Goal: Transaction & Acquisition: Purchase product/service

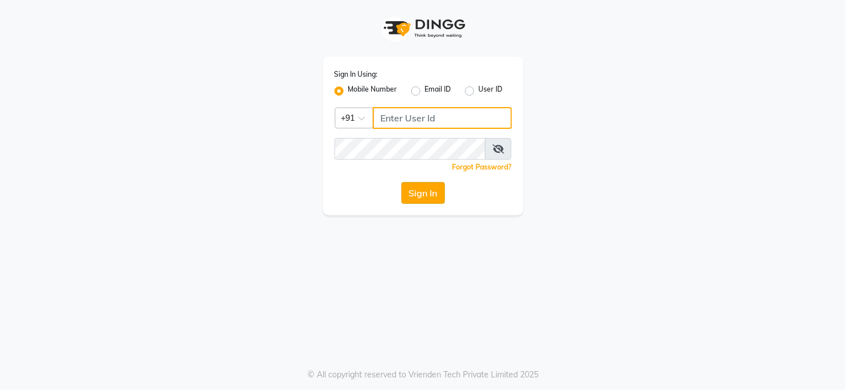
type input "9899801124"
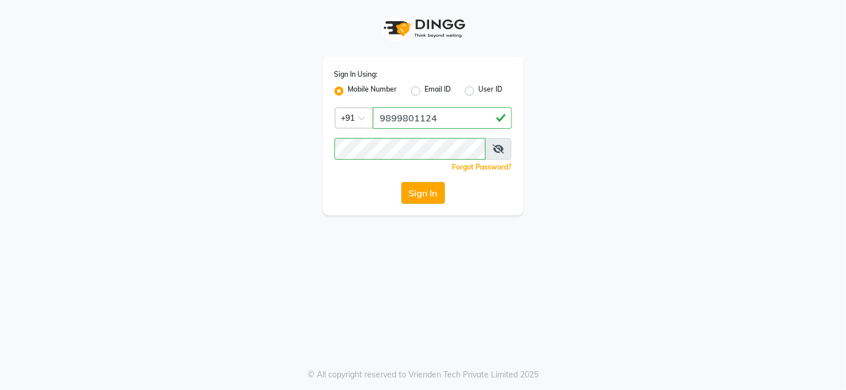
click at [435, 195] on button "Sign In" at bounding box center [423, 193] width 44 height 22
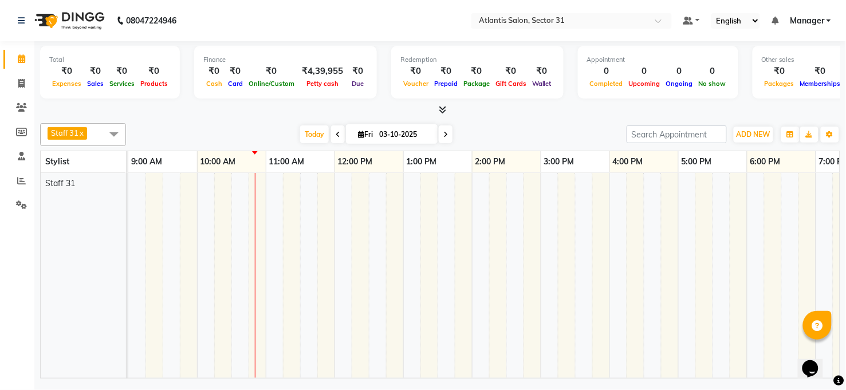
drag, startPoint x: 519, startPoint y: 108, endPoint x: 442, endPoint y: 105, distance: 77.4
click at [442, 105] on div at bounding box center [440, 110] width 800 height 12
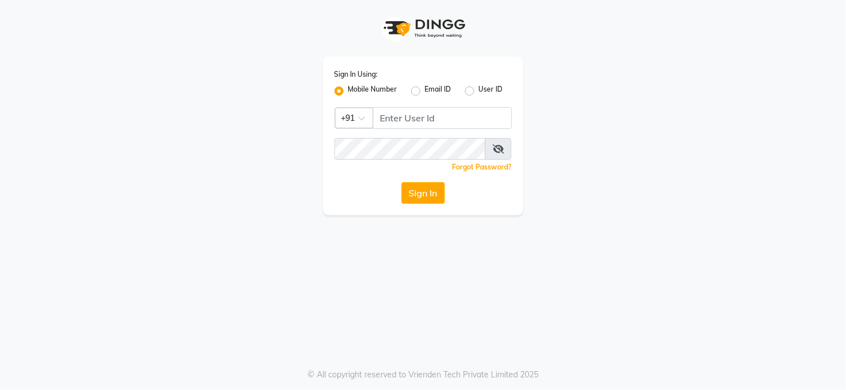
click at [341, 111] on div "Sign In Using: Mobile Number Email ID User ID Country Code × +91 Remember me Fo…" at bounding box center [423, 195] width 846 height 390
type input "9899801124"
click at [420, 193] on button "Sign In" at bounding box center [423, 193] width 44 height 22
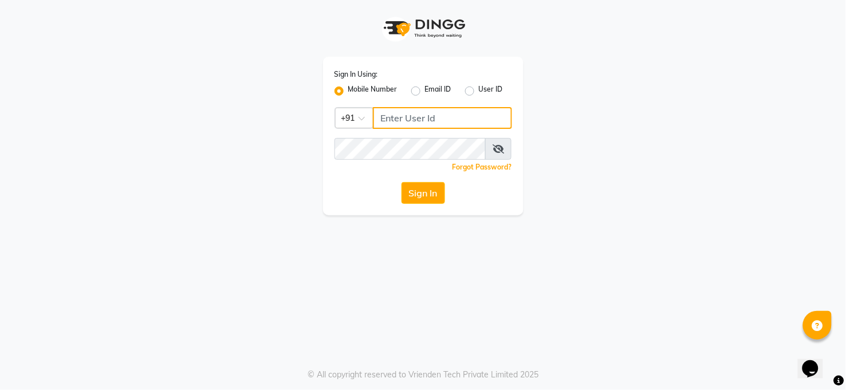
type input "9899801124"
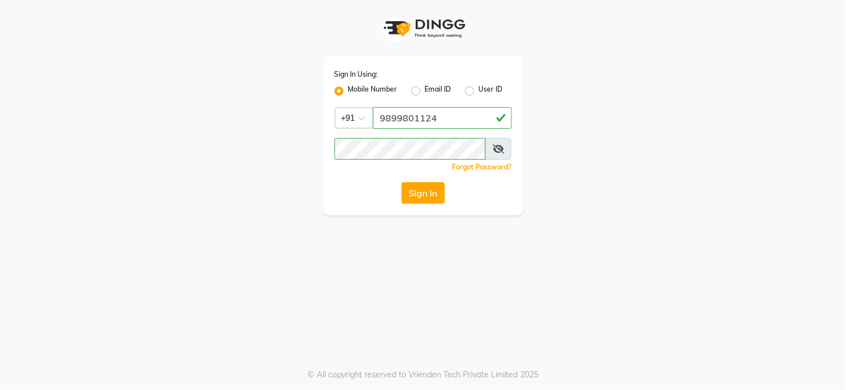
drag, startPoint x: 785, startPoint y: 36, endPoint x: 653, endPoint y: 37, distance: 131.1
click at [653, 37] on app-login "Sign In Using: Mobile Number Email ID User ID Country Code × +91 9899801124 Rem…" at bounding box center [423, 107] width 846 height 215
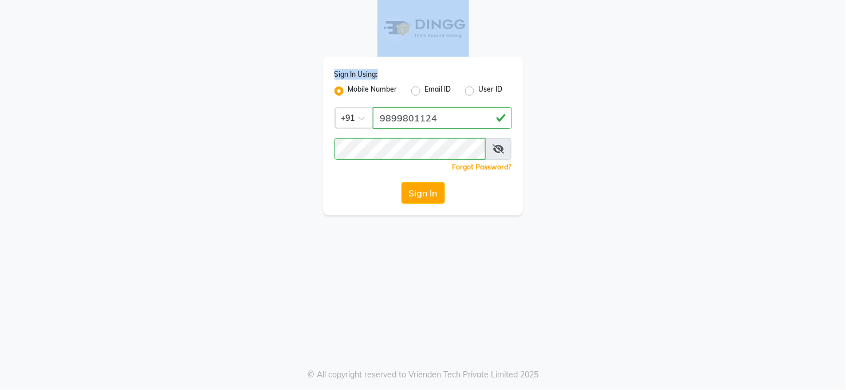
drag, startPoint x: 653, startPoint y: 37, endPoint x: 683, endPoint y: 58, distance: 36.1
click at [683, 58] on div "Sign In Using: Mobile Number Email ID User ID Country Code × +91 9899801124 Rem…" at bounding box center [423, 107] width 653 height 215
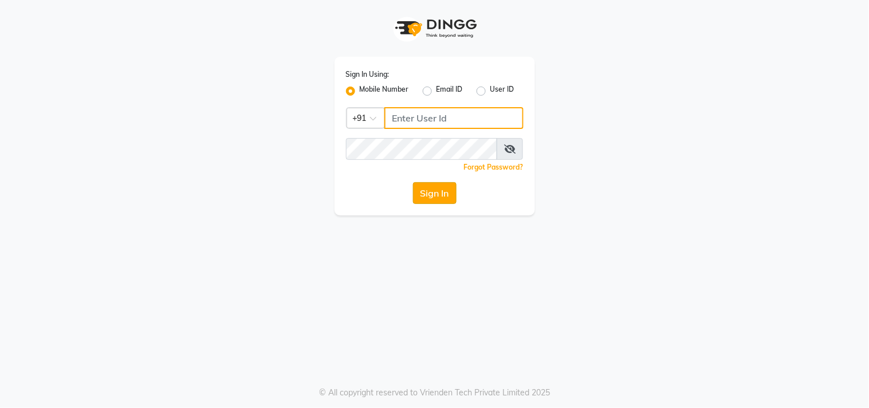
type input "9899801124"
click at [426, 193] on button "Sign In" at bounding box center [435, 193] width 44 height 22
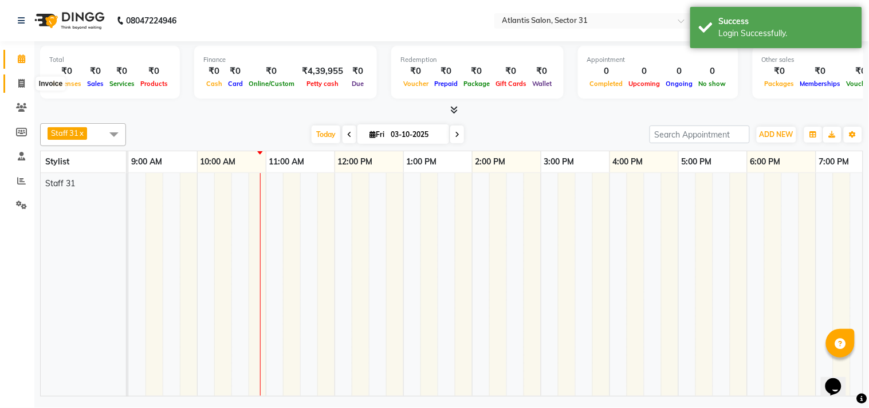
click at [12, 78] on span at bounding box center [21, 83] width 20 height 13
select select "4391"
select select "service"
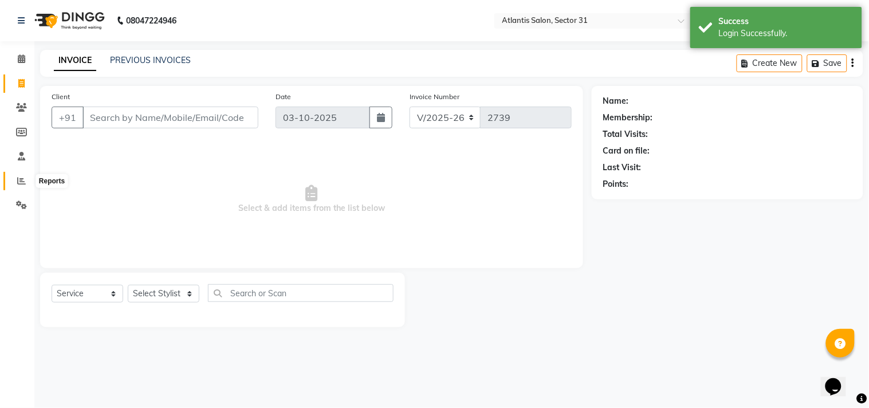
click at [14, 179] on span at bounding box center [21, 181] width 20 height 13
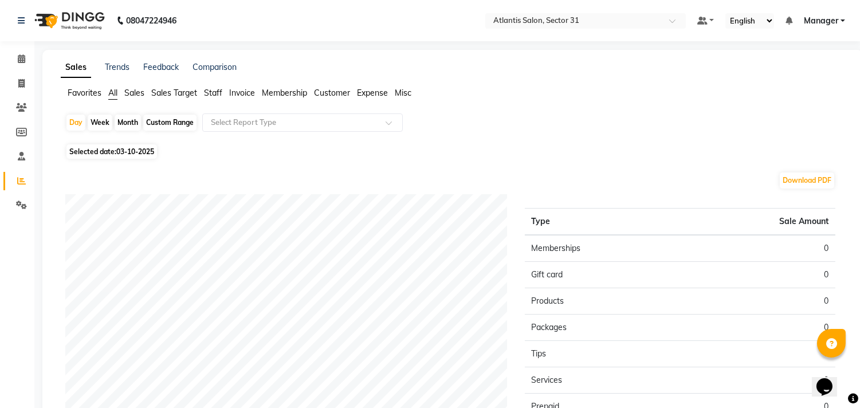
click at [136, 93] on span "Sales" at bounding box center [134, 93] width 20 height 10
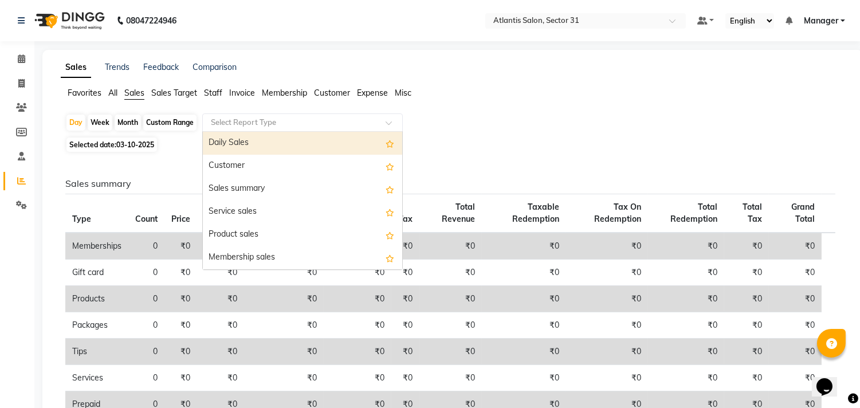
click at [314, 123] on input "text" at bounding box center [290, 122] width 165 height 11
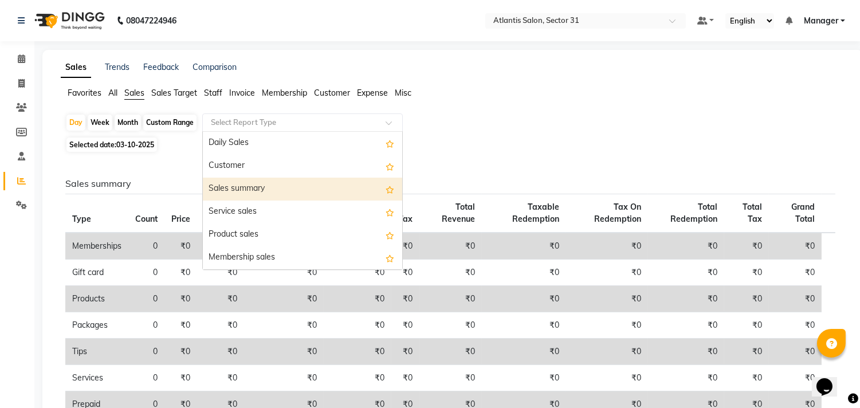
click at [305, 186] on div "Sales summary" at bounding box center [302, 189] width 199 height 23
click at [305, 186] on div "Sales Trends Feedback Comparison Favorites All Sales Sales Target Staff Invoice…" at bounding box center [452, 289] width 820 height 478
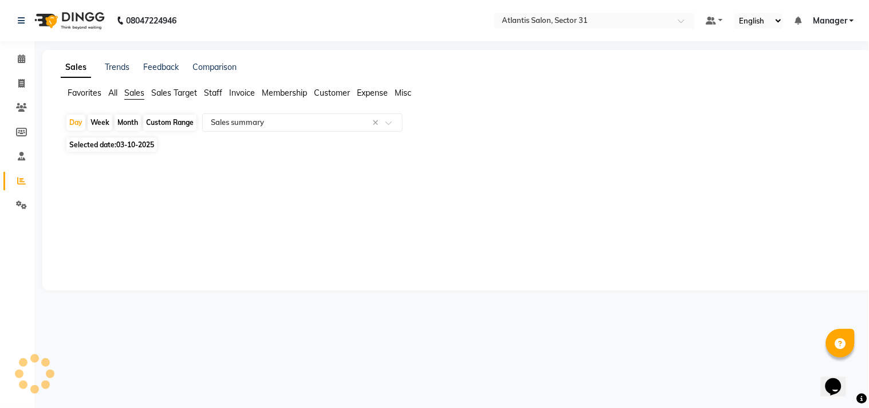
select select "full_report"
select select "csv"
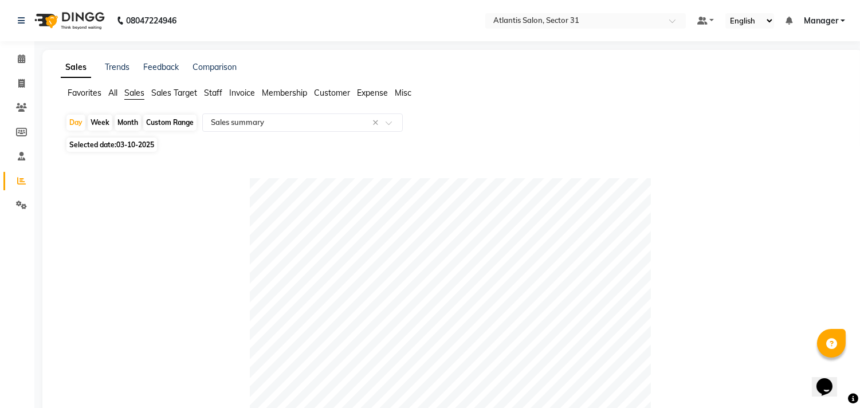
click at [123, 121] on div "Month" at bounding box center [128, 123] width 26 height 16
select select "10"
select select "2025"
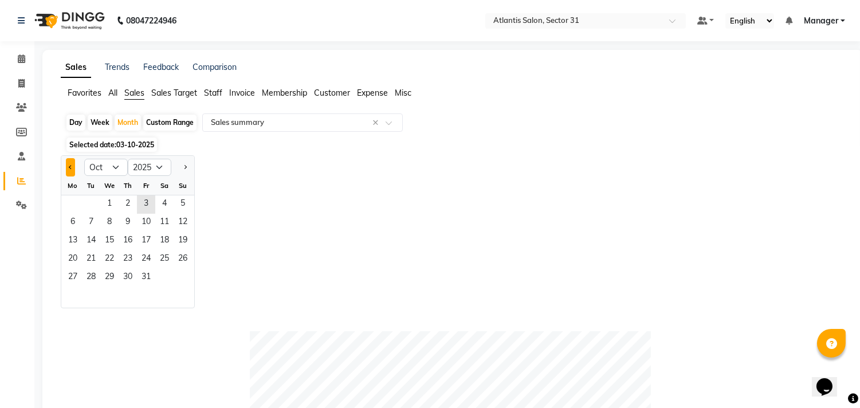
click at [72, 167] on span "Previous month" at bounding box center [71, 167] width 4 height 4
click at [190, 167] on div at bounding box center [182, 167] width 23 height 18
click at [180, 168] on button "Next month" at bounding box center [184, 167] width 9 height 18
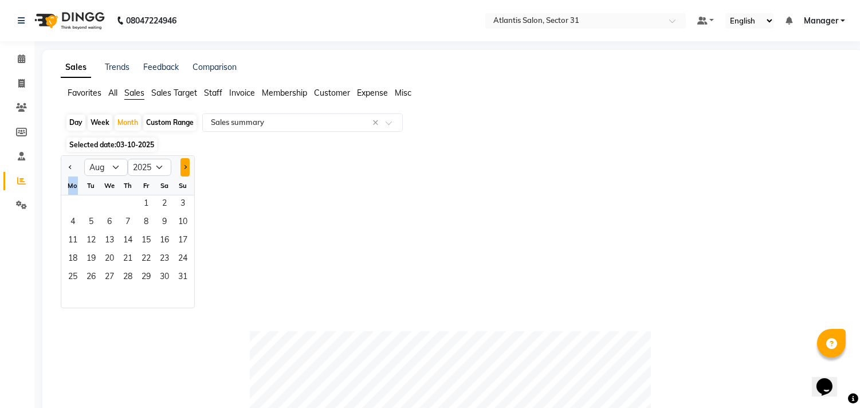
select select "9"
click at [72, 199] on span "1" at bounding box center [73, 204] width 18 height 18
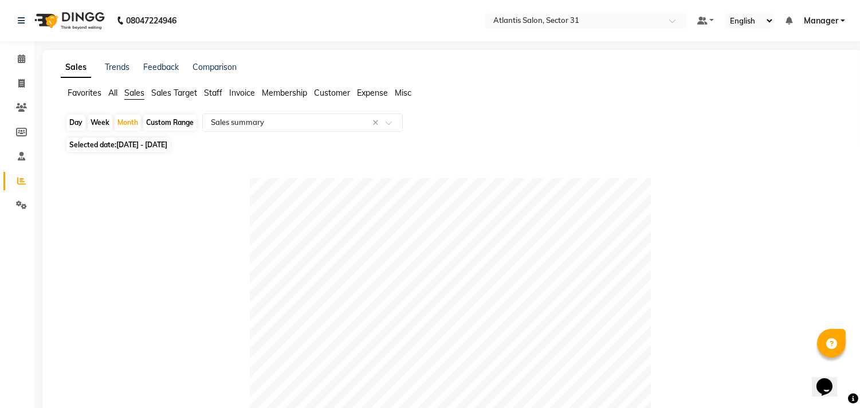
scroll to position [582, 0]
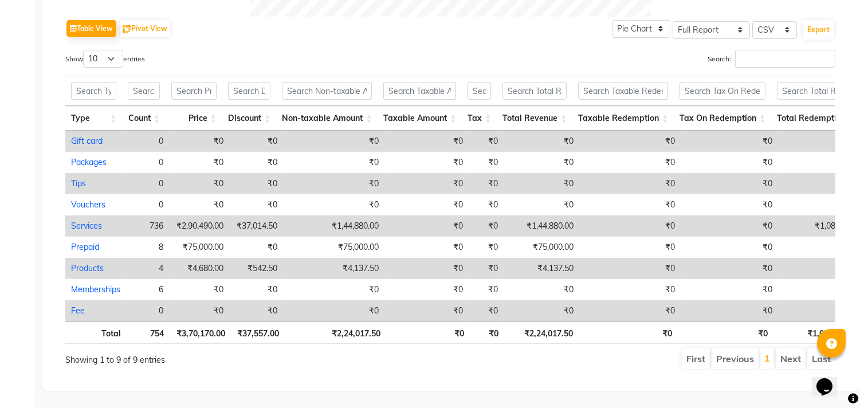
click at [387, 50] on div "Show 10 25 50 100 entries" at bounding box center [253, 61] width 376 height 22
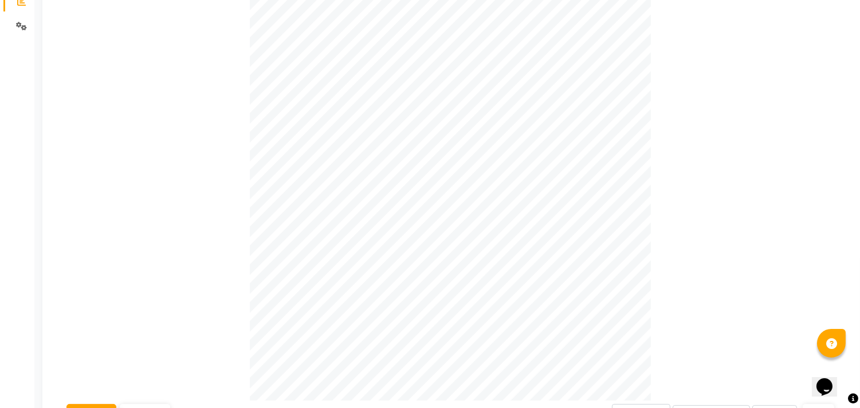
scroll to position [30, 0]
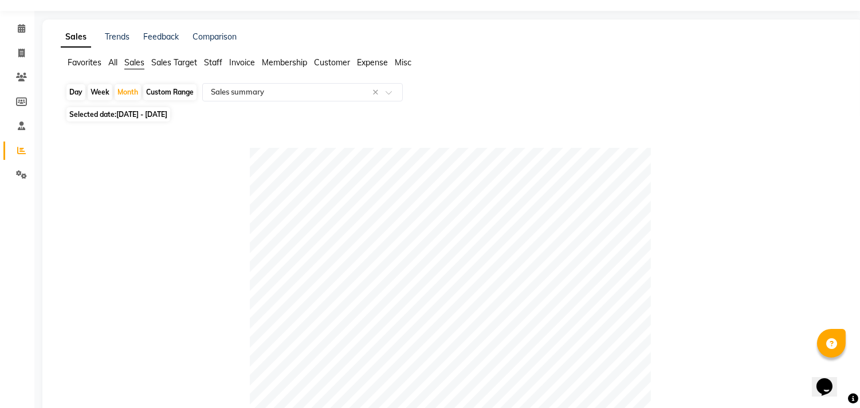
click at [184, 65] on span "Sales Target" at bounding box center [174, 62] width 46 height 10
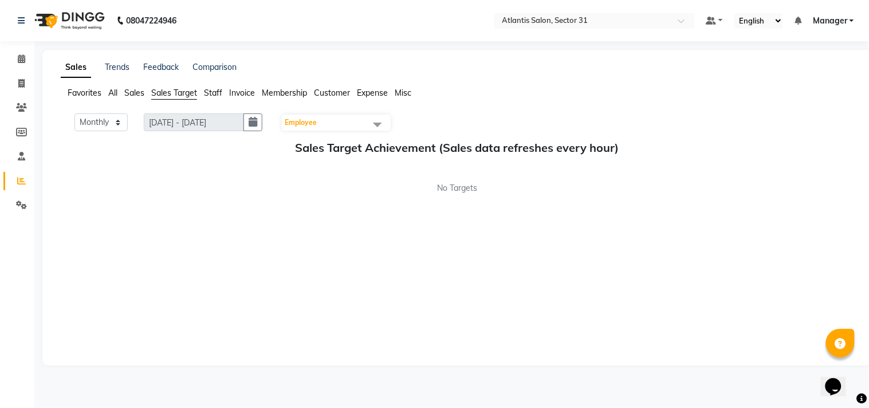
click at [219, 101] on div "Favorites All Sales Sales Target Staff Invoice Membership Customer Expense Misc" at bounding box center [457, 98] width 810 height 22
click at [209, 88] on span "Staff" at bounding box center [213, 93] width 18 height 10
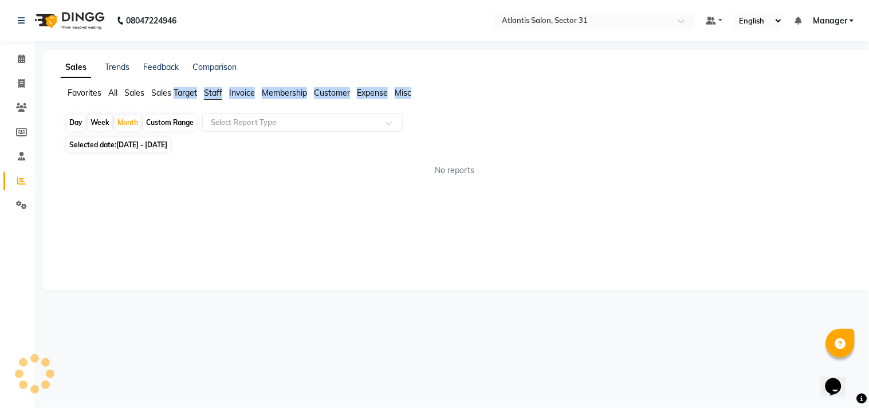
click at [209, 88] on span "Staff" at bounding box center [213, 93] width 18 height 10
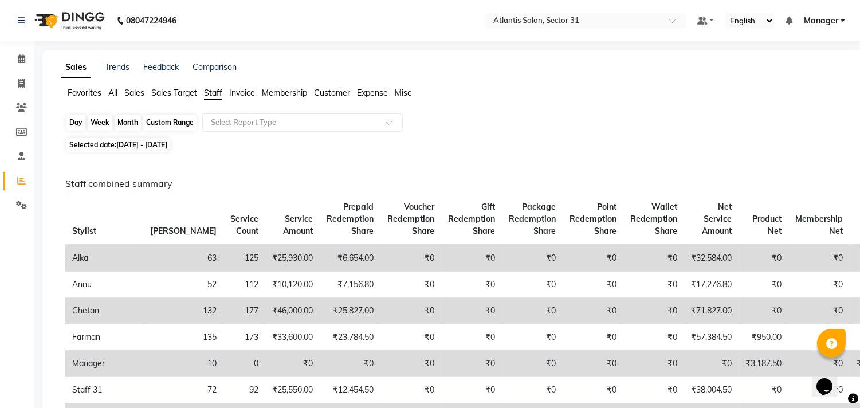
click at [121, 120] on div "Month" at bounding box center [128, 123] width 26 height 16
select select "9"
select select "2025"
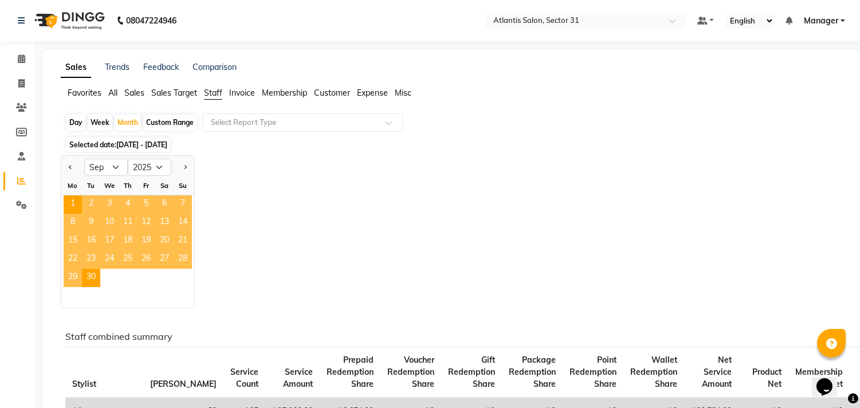
click at [278, 220] on div "Jan Feb Mar Apr May Jun [DATE] Aug Sep Oct Nov [DATE] 2016 2017 2018 2019 2020 …" at bounding box center [452, 231] width 783 height 153
click at [253, 125] on input "text" at bounding box center [290, 122] width 165 height 11
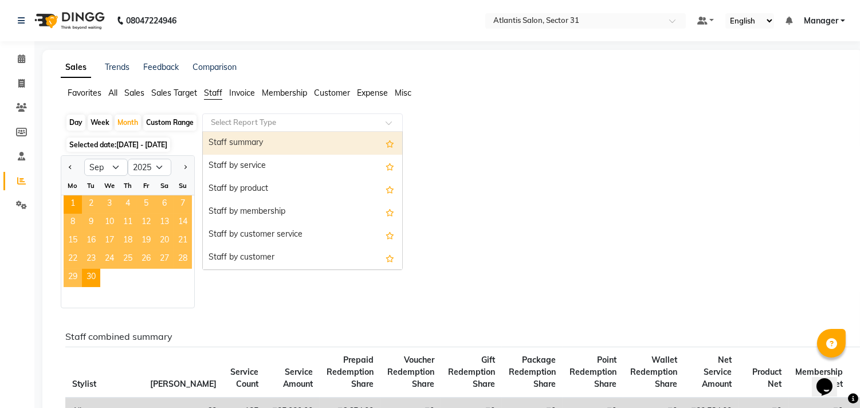
click at [285, 142] on div "Staff summary" at bounding box center [302, 143] width 199 height 23
select select "full_report"
select select "csv"
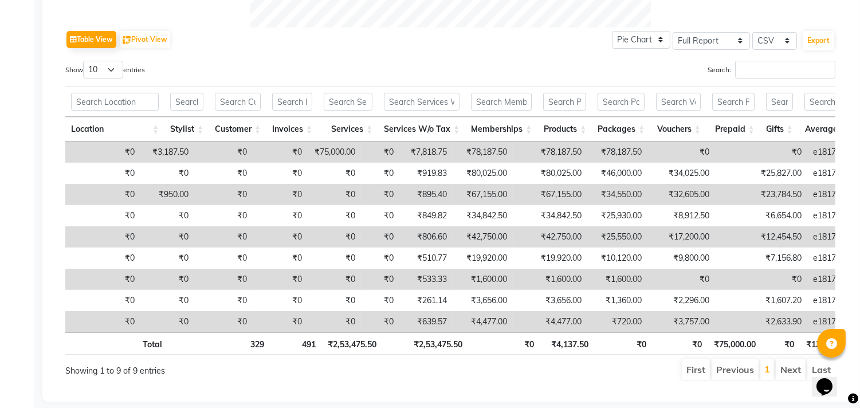
scroll to position [0, 431]
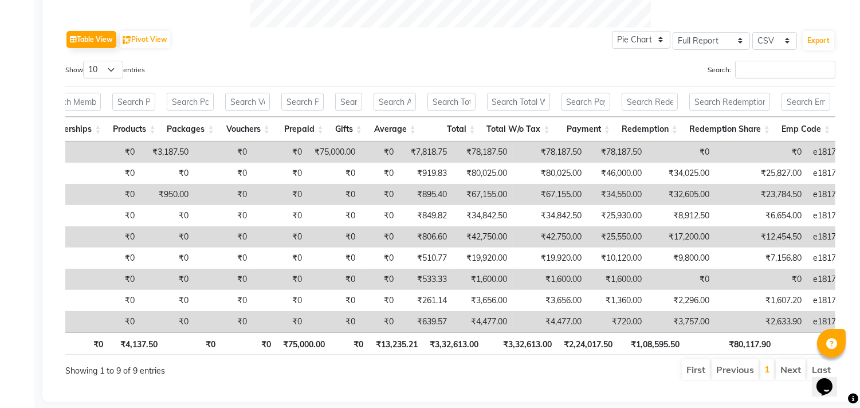
click at [463, 287] on td "₹1,600.00" at bounding box center [482, 279] width 60 height 21
click at [428, 52] on div "Table View Pivot View Pie Chart Bar Chart Select Full Report Filtered Report Se…" at bounding box center [450, 39] width 770 height 24
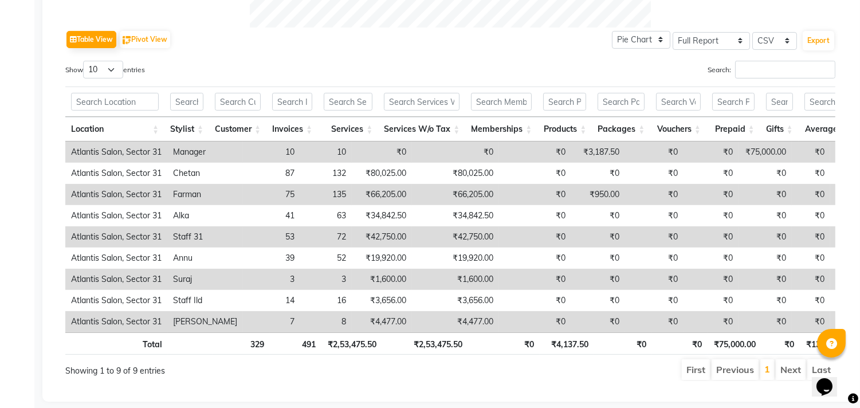
click at [243, 331] on td "7" at bounding box center [271, 321] width 57 height 21
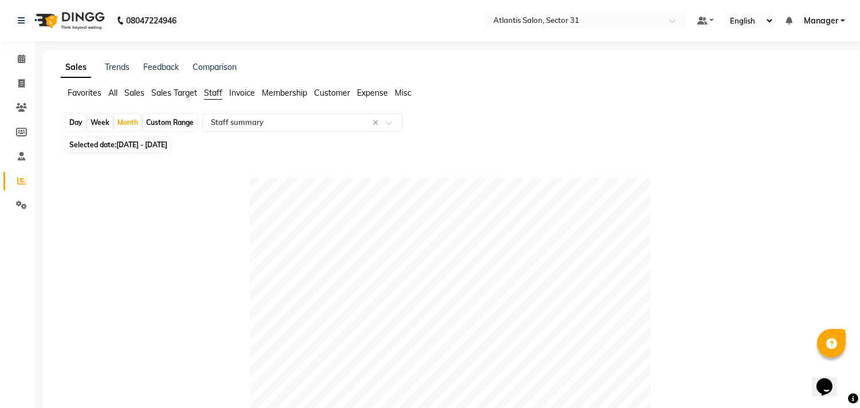
scroll to position [275, 0]
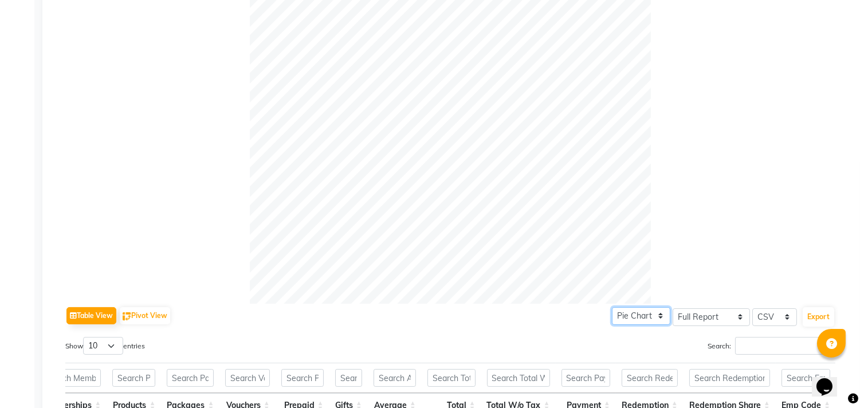
click at [638, 314] on select "Pie Chart Bar Chart" at bounding box center [641, 316] width 58 height 18
select select "bar"
click at [612, 307] on select "Pie Chart Bar Chart" at bounding box center [641, 316] width 58 height 18
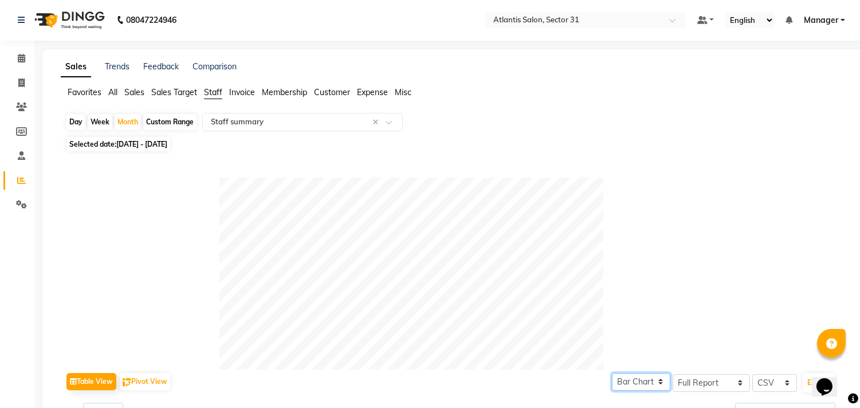
scroll to position [0, 0]
click at [720, 381] on select "Select Full Report Filtered Report" at bounding box center [710, 384] width 77 height 18
click at [742, 281] on div at bounding box center [450, 274] width 770 height 192
click at [743, 281] on div at bounding box center [450, 274] width 770 height 192
click at [25, 87] on span at bounding box center [21, 83] width 20 height 13
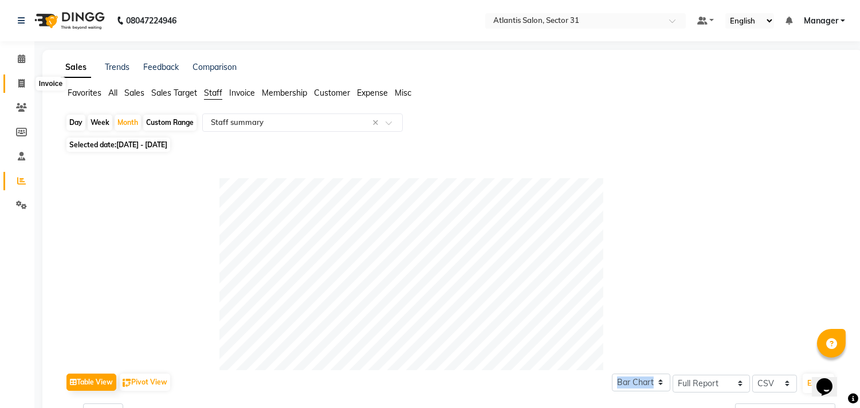
select select "service"
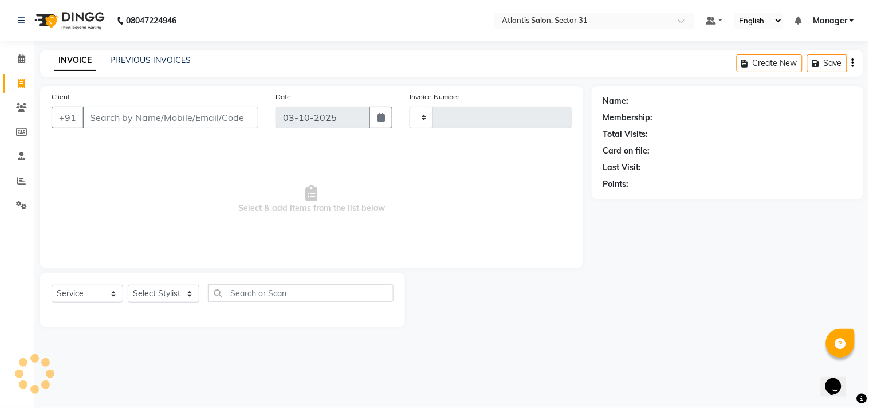
type input "2739"
select select "4391"
click at [185, 117] on input "Client" at bounding box center [170, 118] width 176 height 22
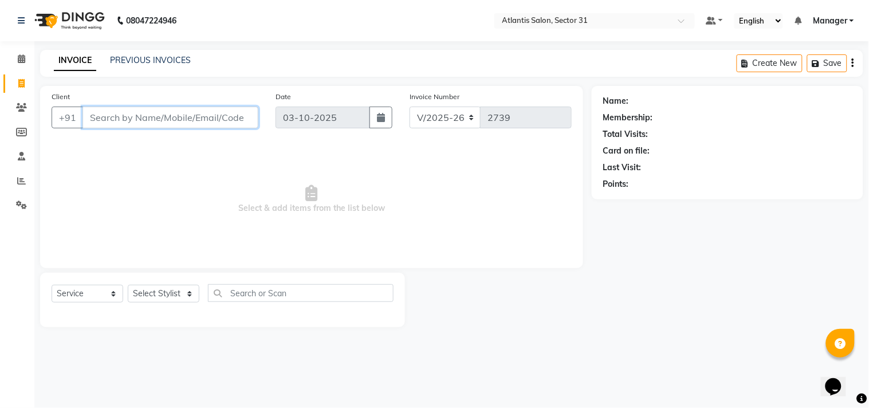
click at [140, 108] on input "Client" at bounding box center [170, 118] width 176 height 22
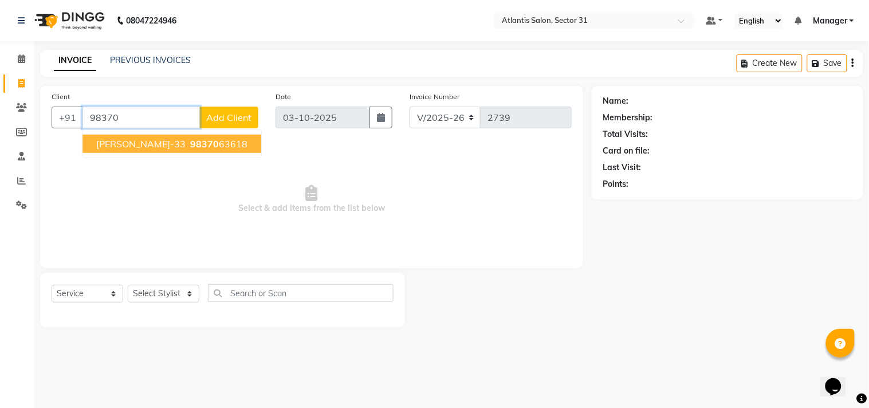
click at [188, 145] on ngb-highlight "98370 63618" at bounding box center [218, 143] width 60 height 11
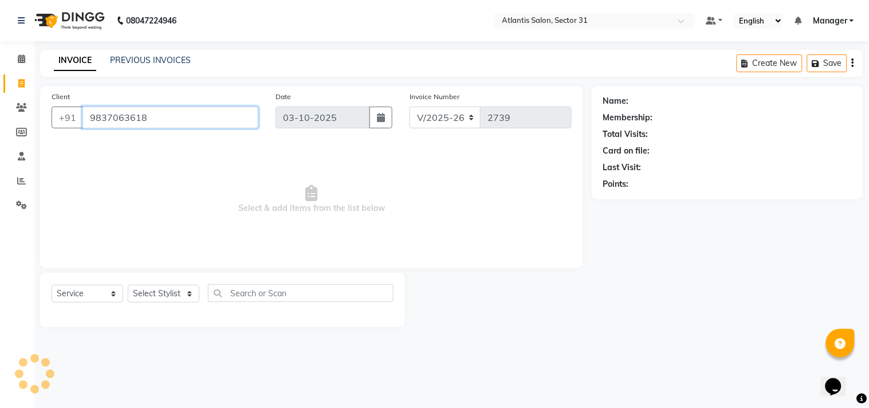
type input "9837063618"
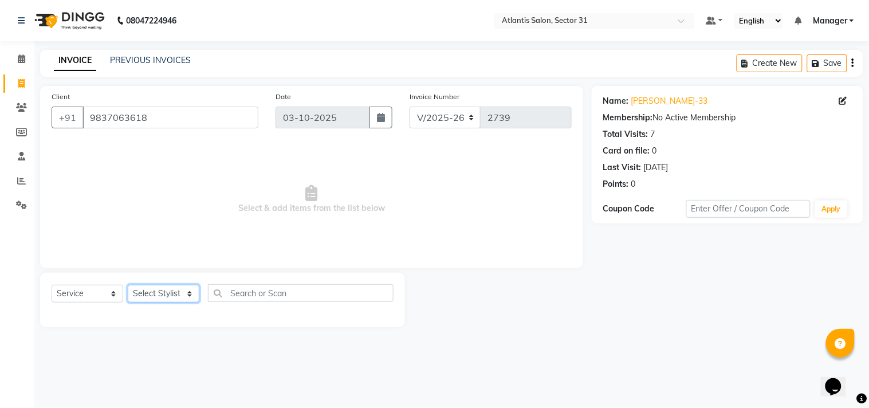
drag, startPoint x: 164, startPoint y: 295, endPoint x: 167, endPoint y: 287, distance: 8.7
click at [167, 287] on select "Select Stylist [PERSON_NAME] [PERSON_NAME] Kavita Manager Staff 31 Staff ILD [P…" at bounding box center [164, 294] width 72 height 18
select select "33510"
click at [128, 285] on select "Select Stylist [PERSON_NAME] [PERSON_NAME] Kavita Manager Staff 31 Staff ILD [P…" at bounding box center [164, 294] width 72 height 18
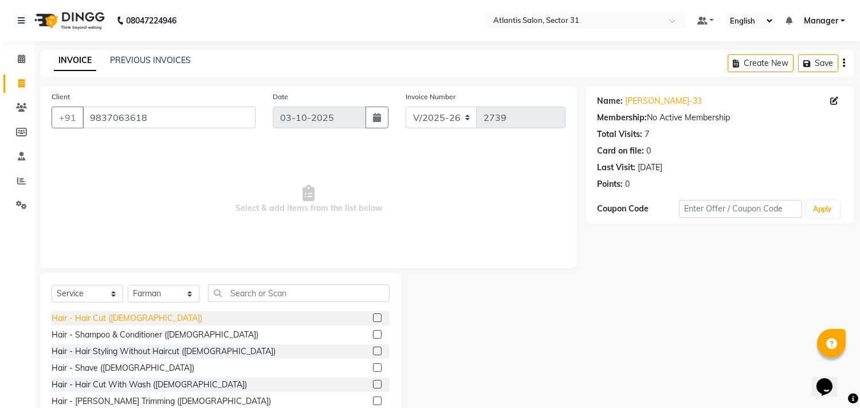
click at [113, 317] on div "Hair - Hair Cut ([DEMOGRAPHIC_DATA])" at bounding box center [127, 318] width 151 height 12
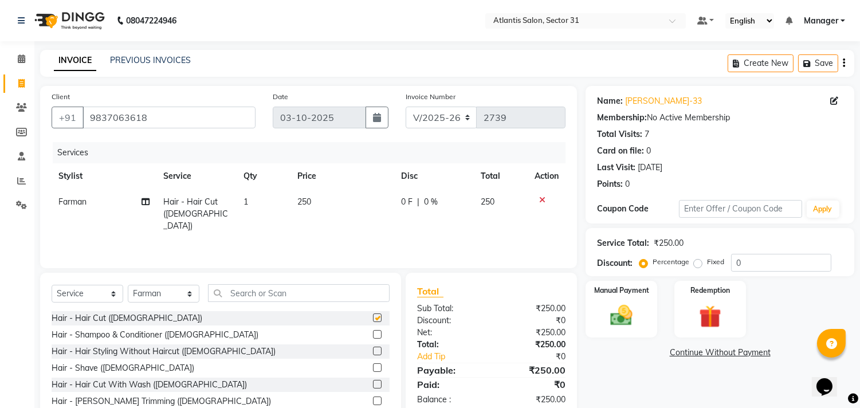
checkbox input "false"
click at [626, 315] on img at bounding box center [621, 315] width 38 height 27
click at [739, 353] on span "CASH" at bounding box center [732, 352] width 25 height 13
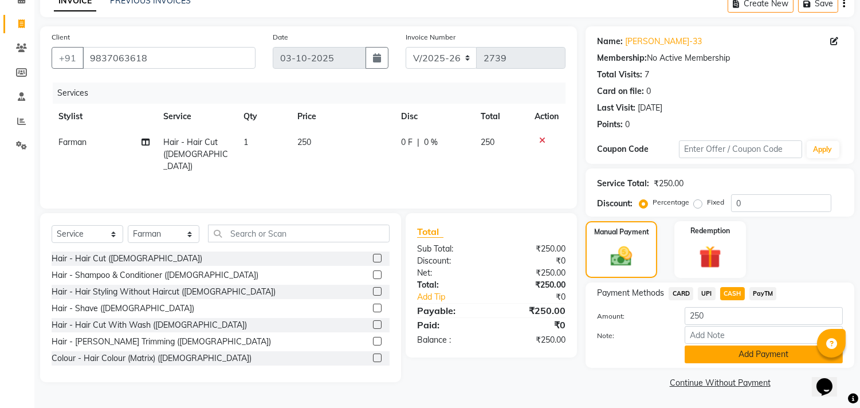
click at [739, 356] on button "Add Payment" at bounding box center [763, 354] width 158 height 18
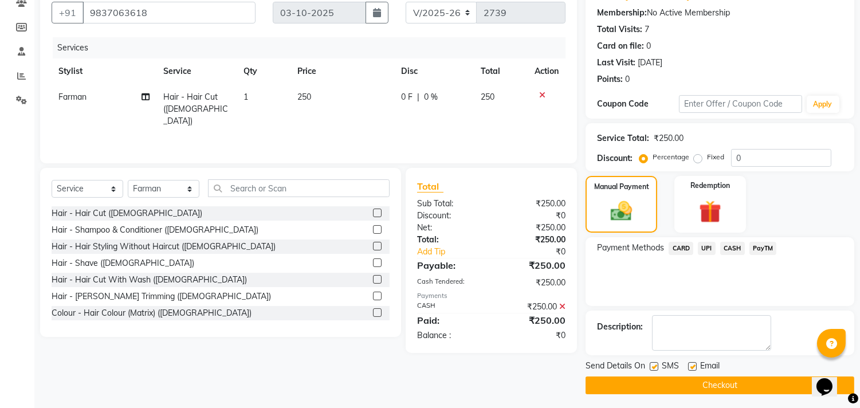
scroll to position [107, 0]
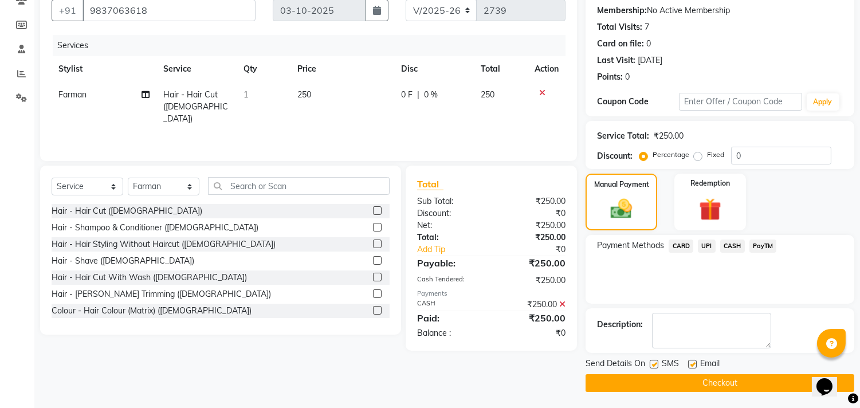
click at [726, 380] on button "Checkout" at bounding box center [719, 383] width 269 height 18
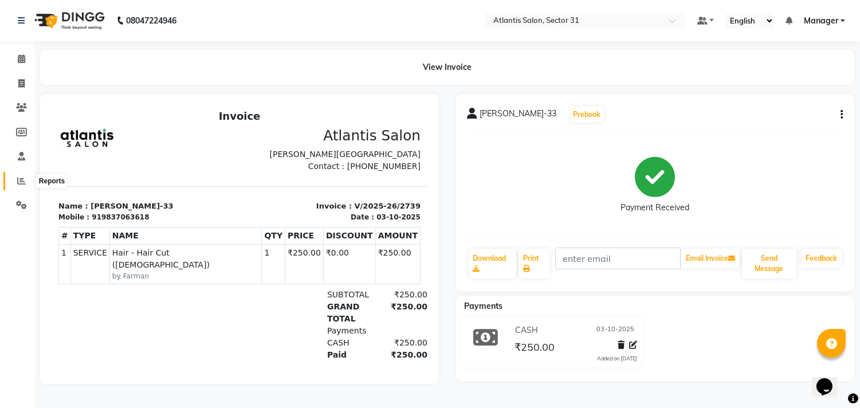
click at [21, 176] on icon at bounding box center [21, 180] width 9 height 9
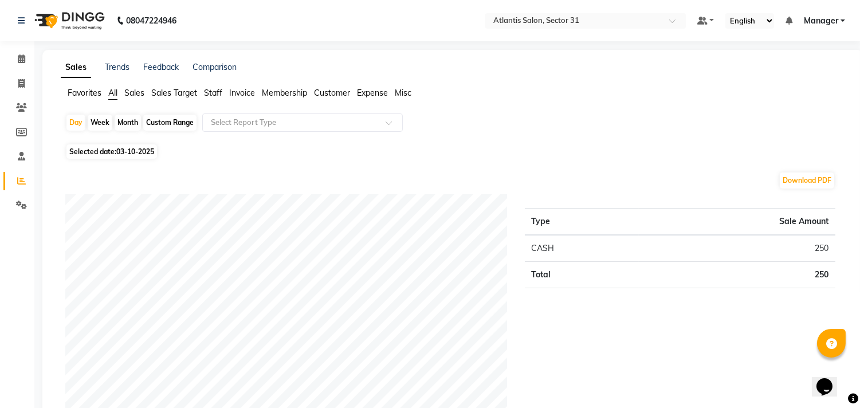
click at [212, 96] on span "Staff" at bounding box center [213, 93] width 18 height 10
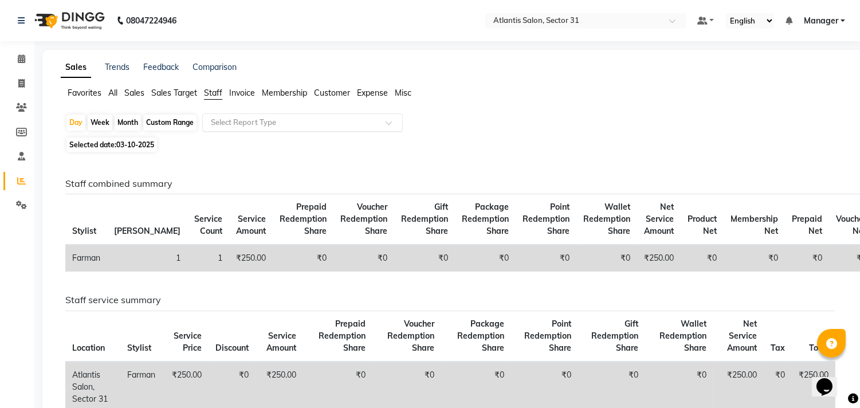
click at [237, 120] on input "text" at bounding box center [290, 122] width 165 height 11
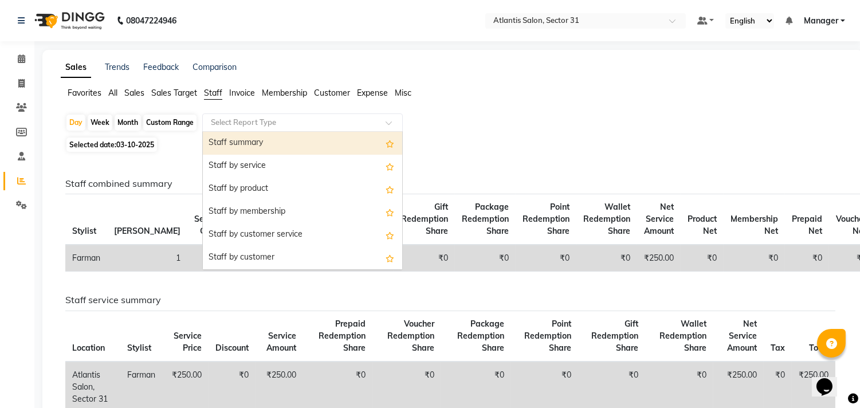
click at [273, 141] on div "Staff summary" at bounding box center [302, 143] width 199 height 23
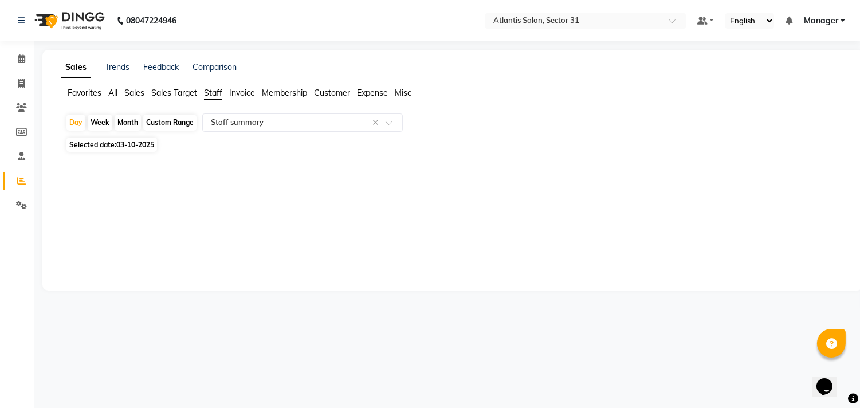
click at [273, 141] on div "Selected date: 03-10-2025" at bounding box center [454, 145] width 779 height 12
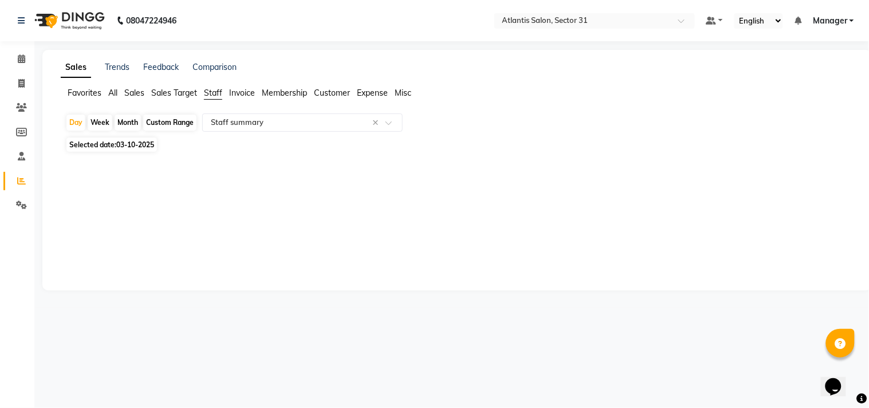
select select "full_report"
select select "csv"
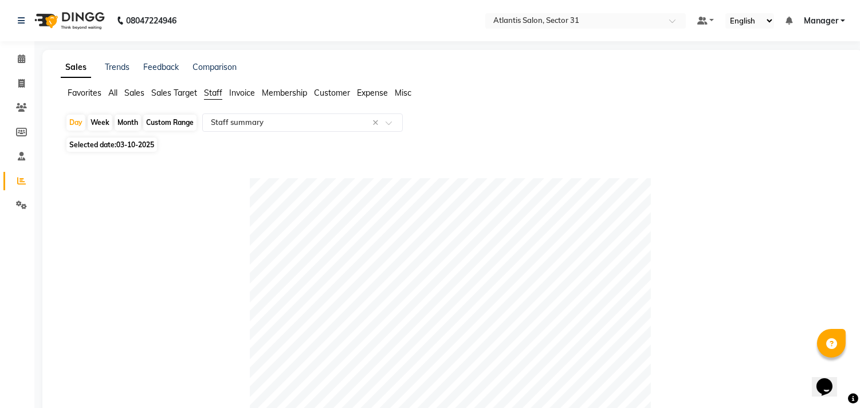
click at [138, 123] on div "Month" at bounding box center [128, 123] width 26 height 16
select select "10"
select select "2025"
click at [124, 121] on div "Month" at bounding box center [128, 123] width 26 height 16
select select "10"
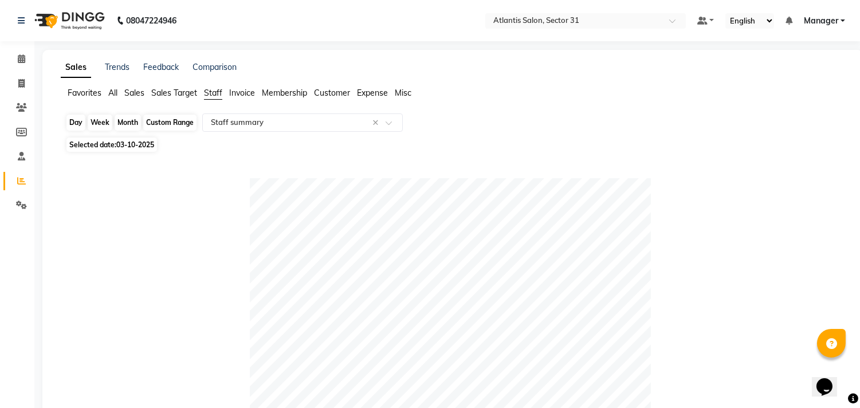
select select "2025"
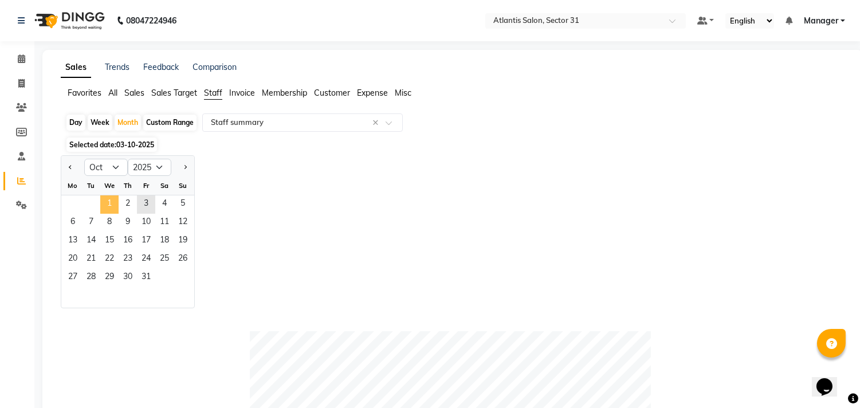
click at [103, 199] on span "1" at bounding box center [109, 204] width 18 height 18
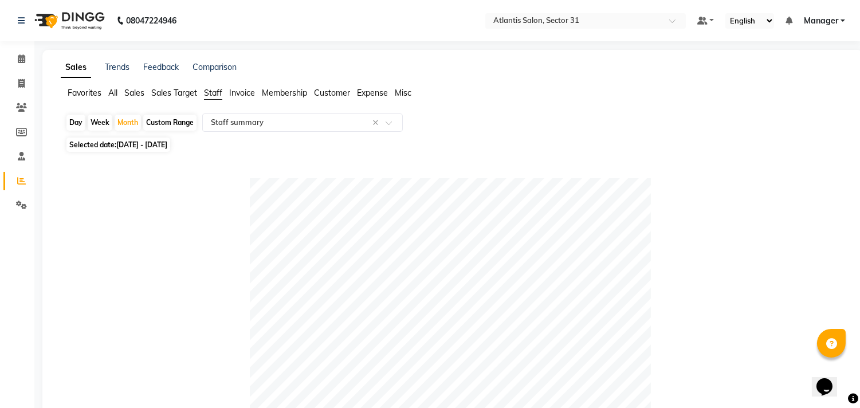
click at [81, 151] on span "Selected date: [DATE] - [DATE]" at bounding box center [118, 144] width 104 height 14
select select "10"
select select "2025"
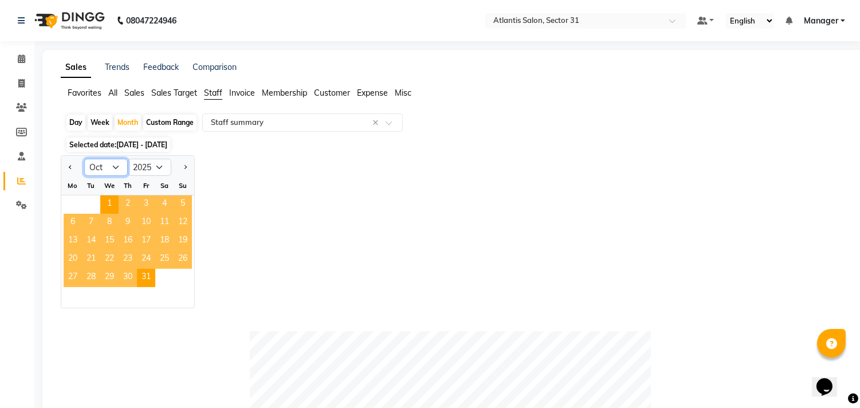
click at [106, 168] on select "Jan Feb Mar Apr May Jun [DATE] Aug Sep Oct Nov Dec" at bounding box center [106, 167] width 44 height 17
select select "9"
click at [84, 159] on select "Jan Feb Mar Apr May Jun [DATE] Aug Sep Oct Nov Dec" at bounding box center [106, 167] width 44 height 17
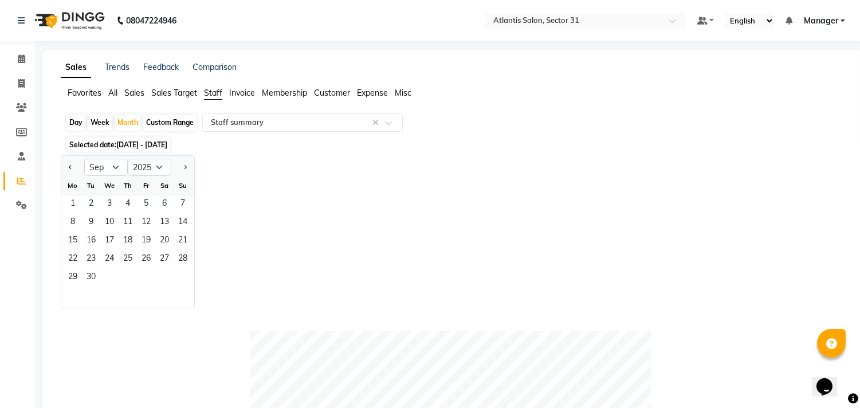
click at [133, 93] on span "Sales" at bounding box center [134, 93] width 20 height 10
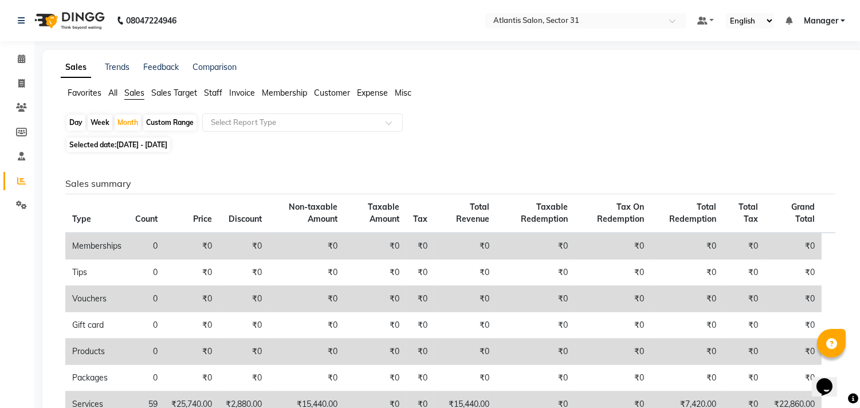
click at [210, 92] on span "Staff" at bounding box center [213, 93] width 18 height 10
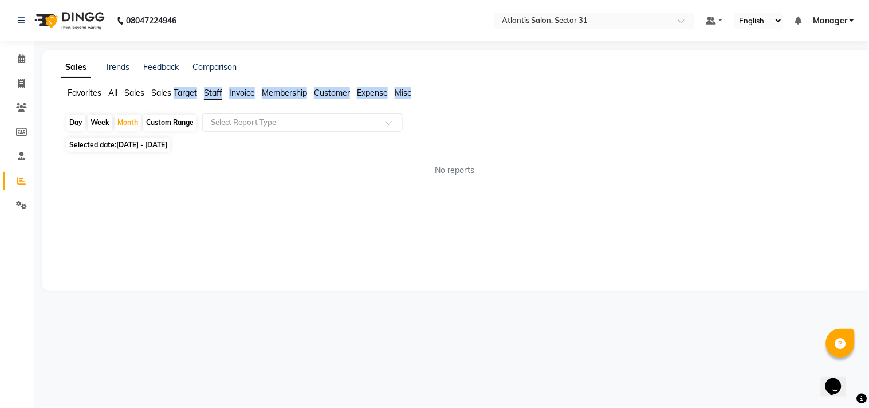
click at [210, 92] on span "Staff" at bounding box center [213, 93] width 18 height 10
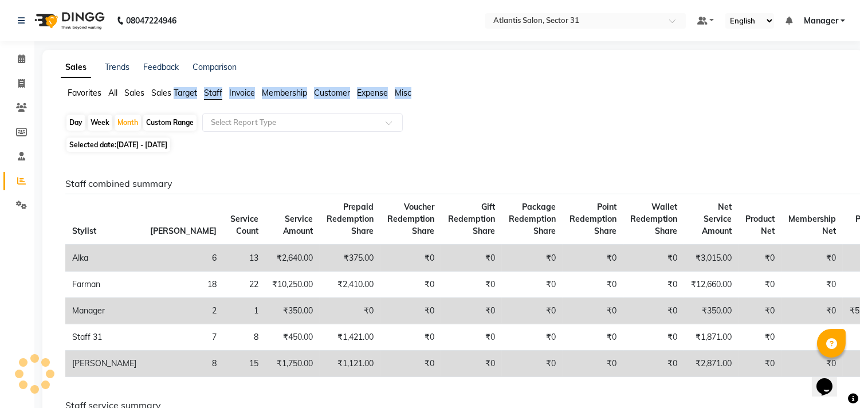
click at [209, 93] on span "Staff" at bounding box center [213, 93] width 18 height 10
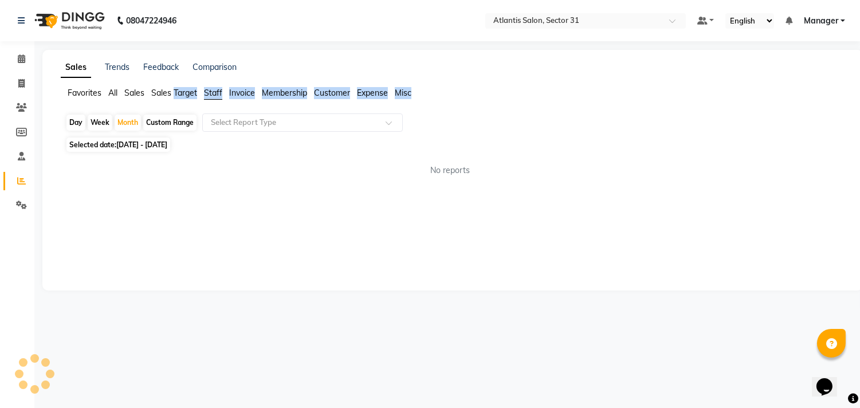
click at [209, 93] on span "Staff" at bounding box center [213, 93] width 18 height 10
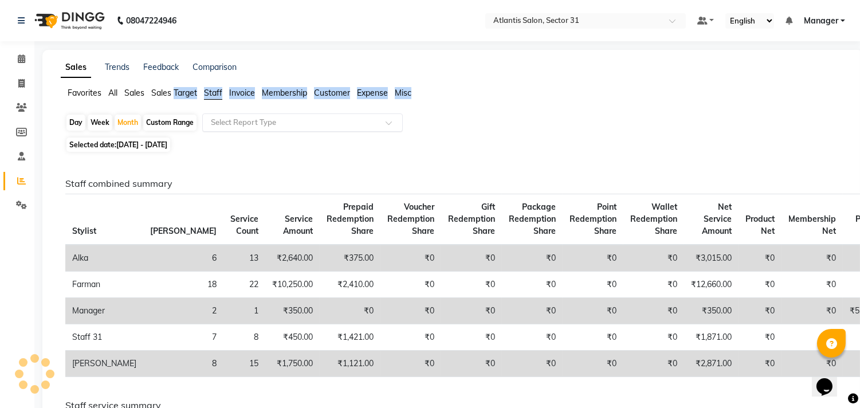
click at [234, 127] on input "text" at bounding box center [290, 122] width 165 height 11
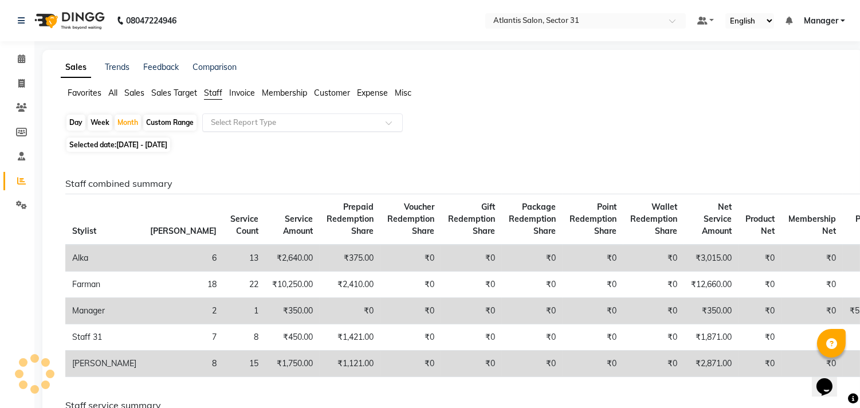
click at [234, 127] on input "text" at bounding box center [290, 122] width 165 height 11
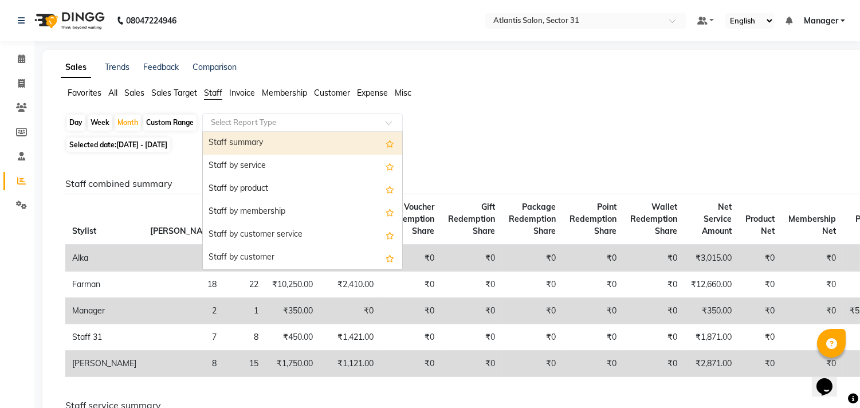
click at [237, 144] on div "Staff summary" at bounding box center [302, 143] width 199 height 23
select select "full_report"
select select "csv"
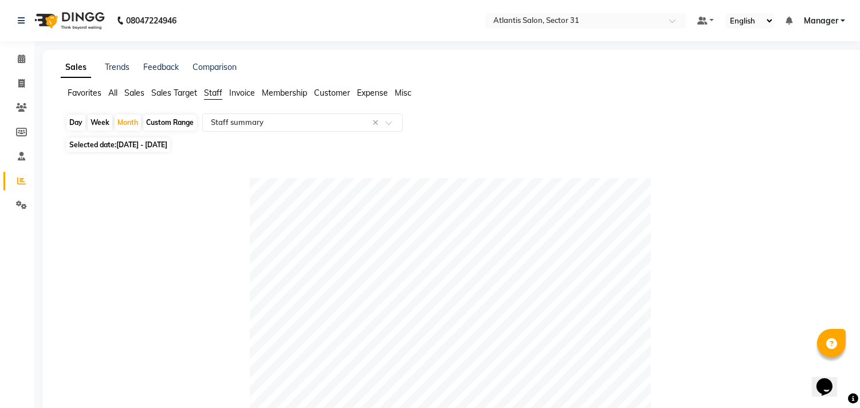
click at [143, 142] on span "[DATE] - [DATE]" at bounding box center [141, 144] width 51 height 9
select select "10"
select select "2025"
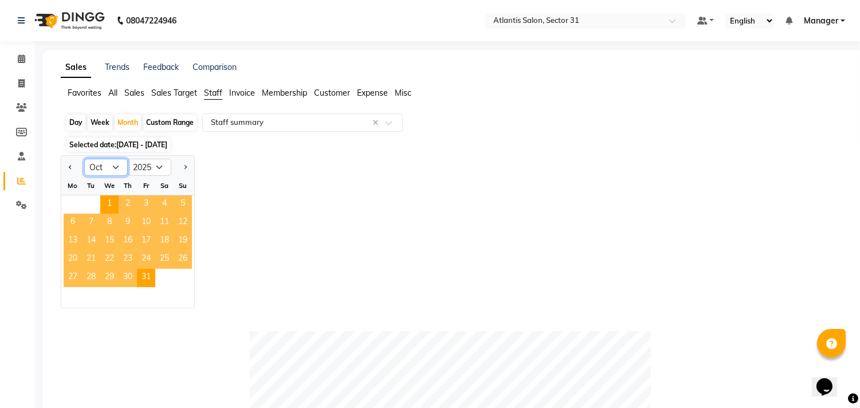
click at [115, 165] on select "Jan Feb Mar Apr May Jun [DATE] Aug Sep Oct Nov Dec" at bounding box center [106, 167] width 44 height 17
select select "9"
click at [84, 159] on select "Jan Feb Mar Apr May Jun [DATE] Aug Sep Oct Nov Dec" at bounding box center [106, 167] width 44 height 17
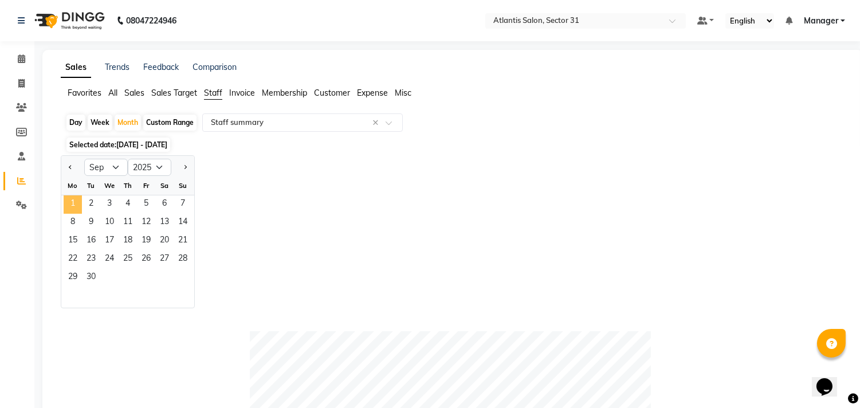
click at [79, 196] on span "1" at bounding box center [73, 204] width 18 height 18
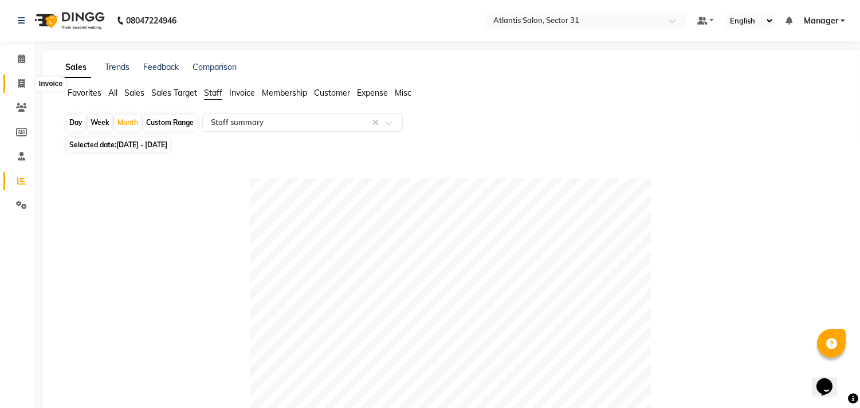
click at [26, 77] on span at bounding box center [21, 83] width 20 height 13
select select "service"
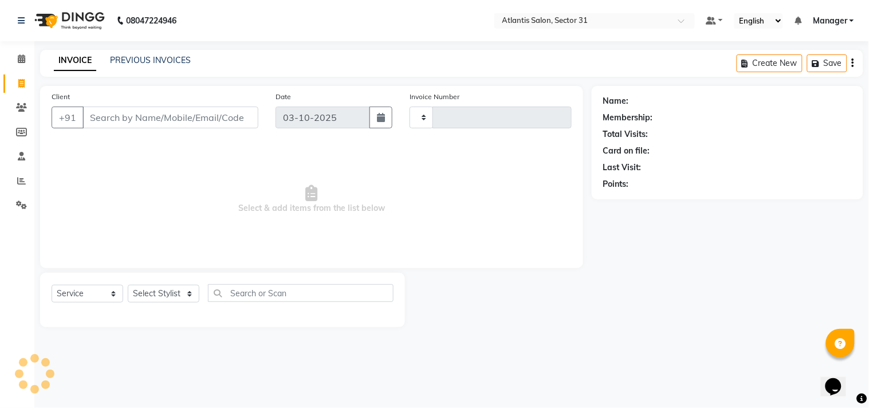
type input "2740"
select select "4391"
click at [15, 182] on span at bounding box center [21, 181] width 20 height 13
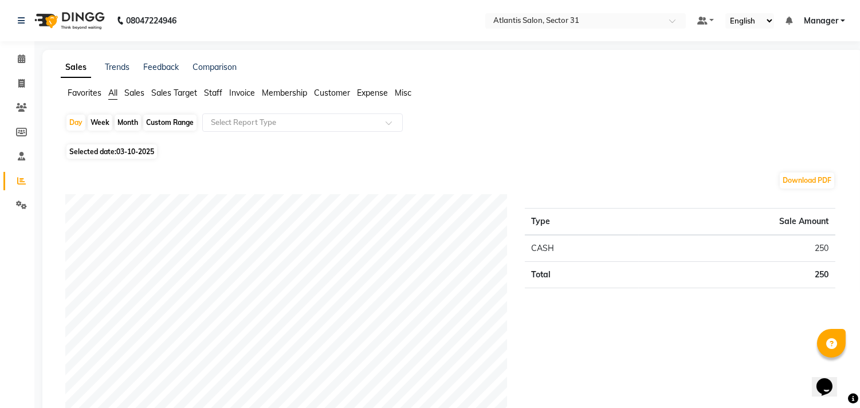
click at [98, 124] on div "Week" at bounding box center [100, 123] width 25 height 16
select select "10"
select select "2025"
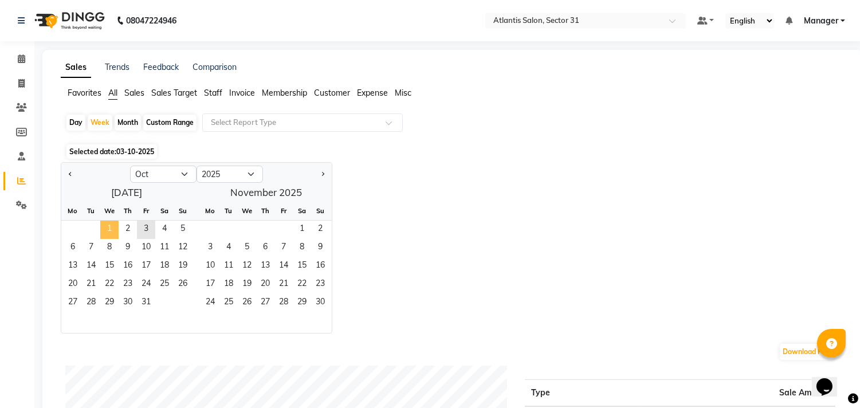
click at [105, 232] on span "1" at bounding box center [109, 229] width 18 height 18
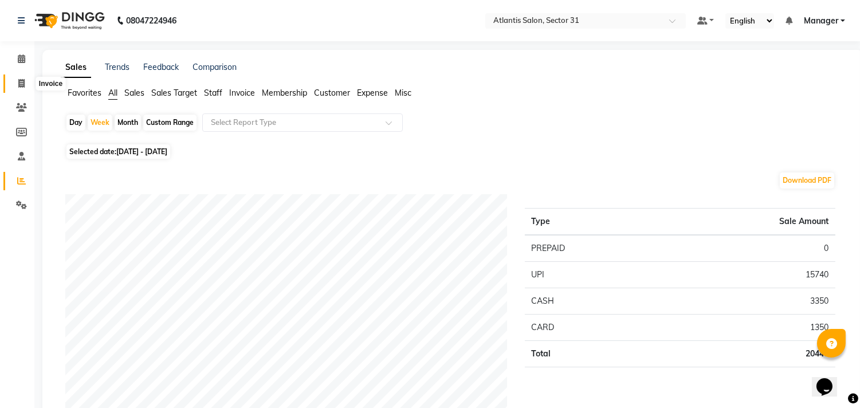
click at [12, 88] on span at bounding box center [21, 83] width 20 height 13
select select "service"
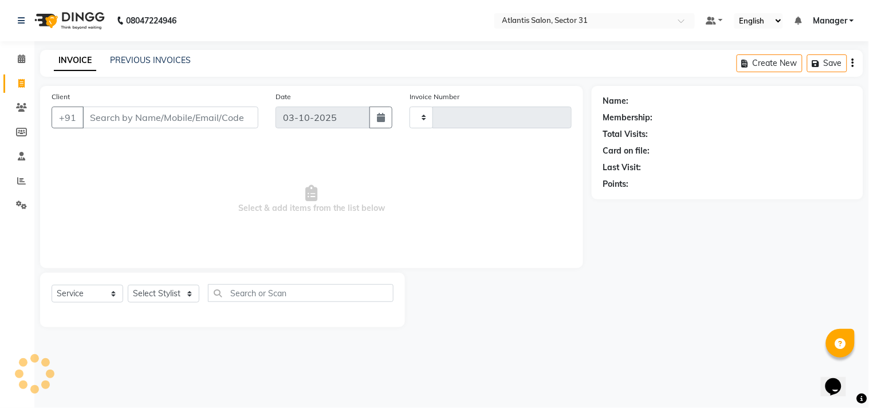
type input "2740"
select select "4391"
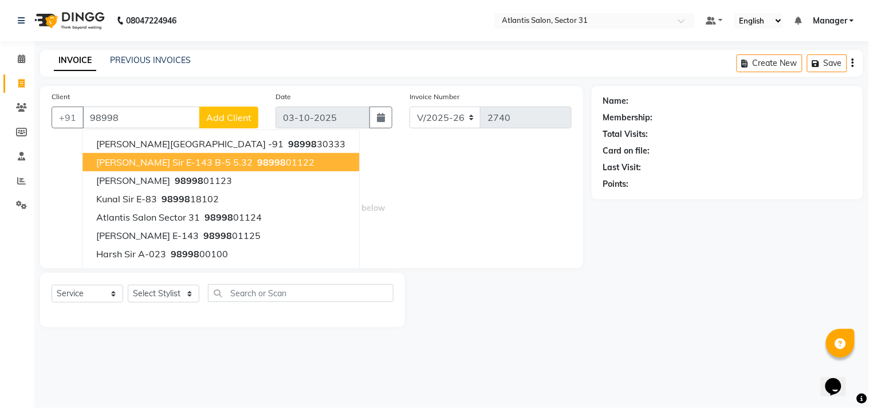
click at [142, 167] on span "[PERSON_NAME] Sir E-143 B-5 5.32" at bounding box center [174, 161] width 156 height 11
type input "9899801122"
click at [142, 167] on span "Select & add items from the list below" at bounding box center [312, 199] width 520 height 115
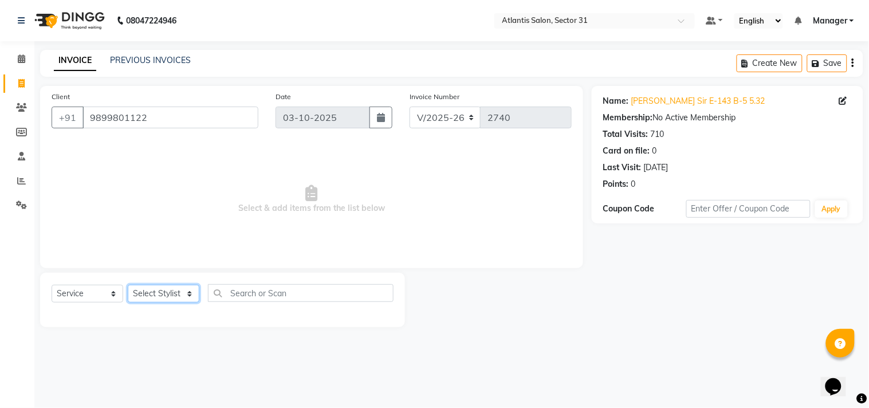
click at [157, 293] on select "Select Stylist [PERSON_NAME] [PERSON_NAME] Kavita Manager Staff 31 Staff ILD [P…" at bounding box center [164, 294] width 72 height 18
select select "62138"
click at [128, 285] on select "Select Stylist [PERSON_NAME] [PERSON_NAME] Kavita Manager Staff 31 Staff ILD [P…" at bounding box center [164, 294] width 72 height 18
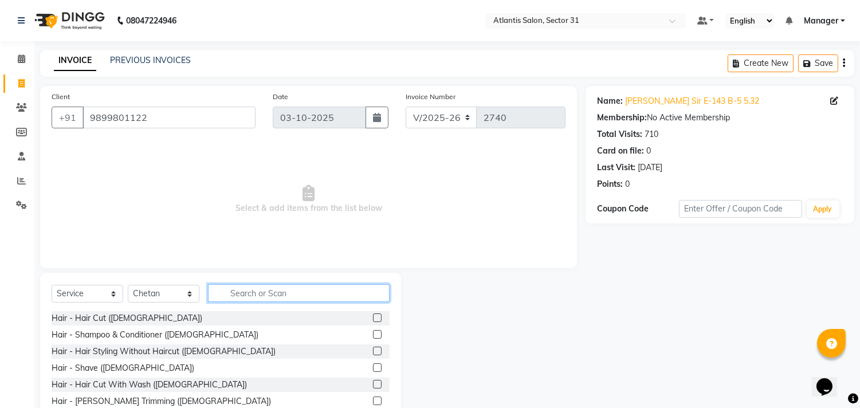
click at [271, 289] on input "text" at bounding box center [299, 293] width 182 height 18
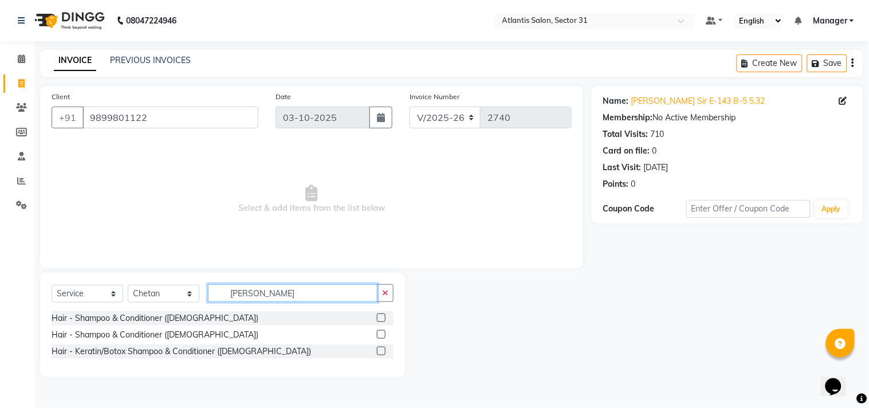
type input "[PERSON_NAME]"
click at [381, 333] on label at bounding box center [381, 334] width 9 height 9
click at [381, 333] on input "checkbox" at bounding box center [380, 334] width 7 height 7
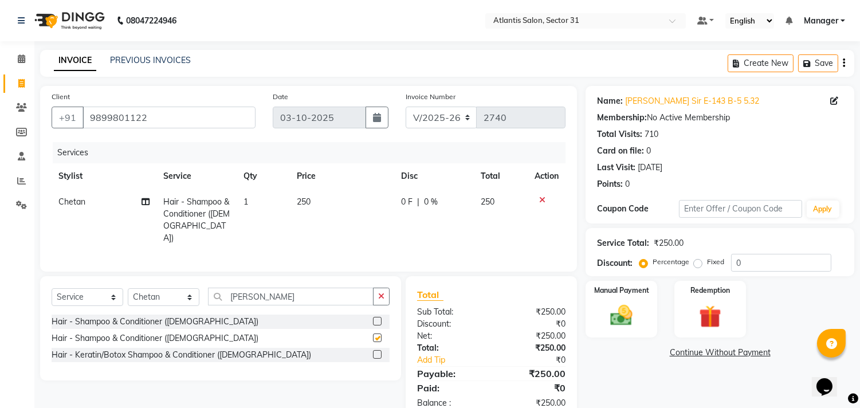
checkbox input "false"
click at [299, 283] on div "Select Service Product Membership Package Voucher Prepaid Gift Card Select Styl…" at bounding box center [220, 328] width 361 height 104
click at [287, 295] on input "[PERSON_NAME]" at bounding box center [291, 296] width 166 height 18
type input "s"
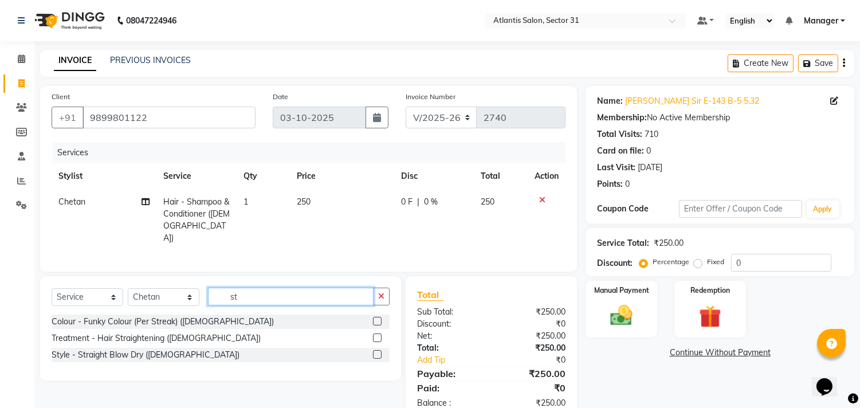
type input "s"
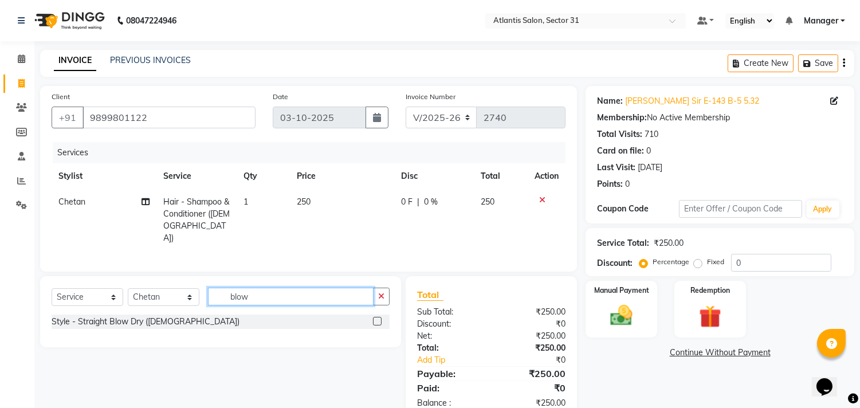
type input "blow"
click at [375, 317] on label at bounding box center [377, 321] width 9 height 9
click at [375, 318] on input "checkbox" at bounding box center [376, 321] width 7 height 7
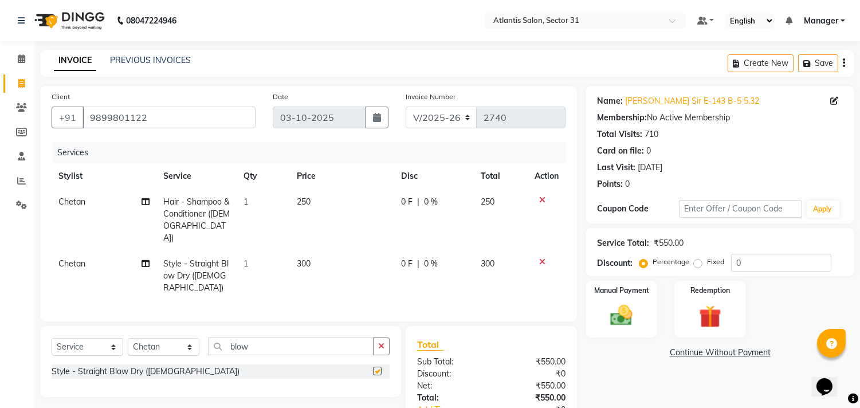
checkbox input "false"
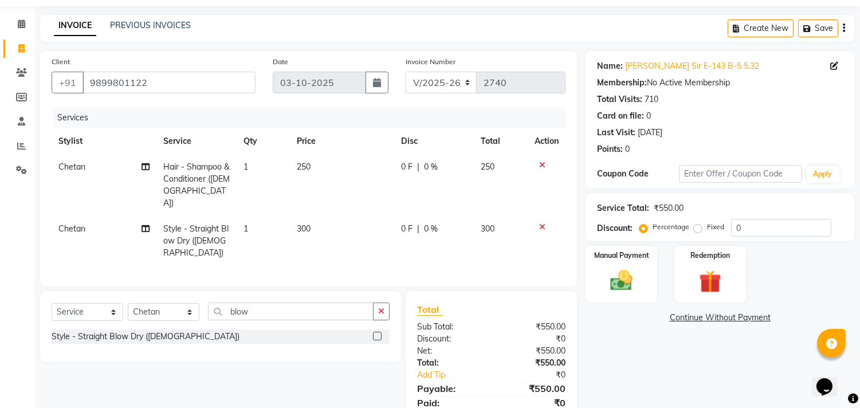
scroll to position [65, 0]
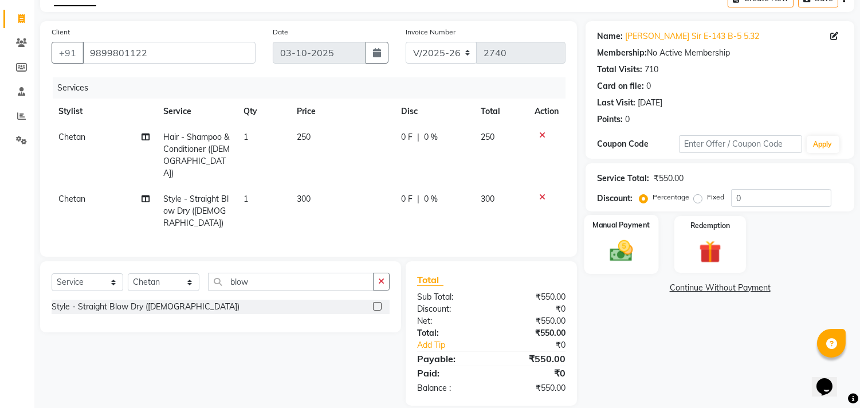
click at [637, 245] on img at bounding box center [621, 251] width 38 height 27
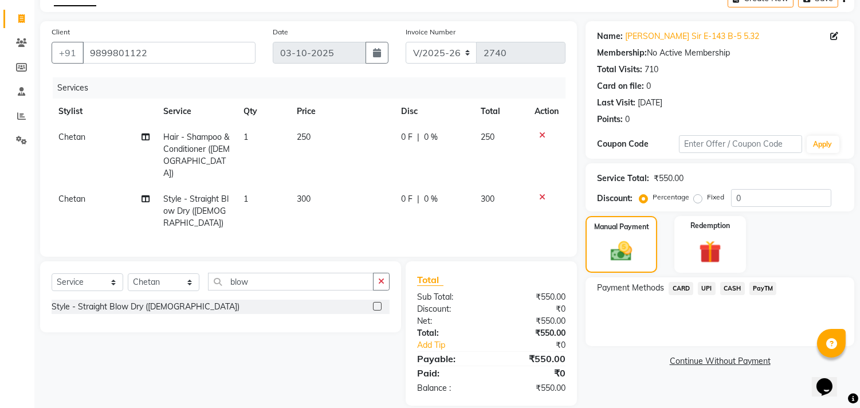
click at [706, 289] on span "UPI" at bounding box center [707, 288] width 18 height 13
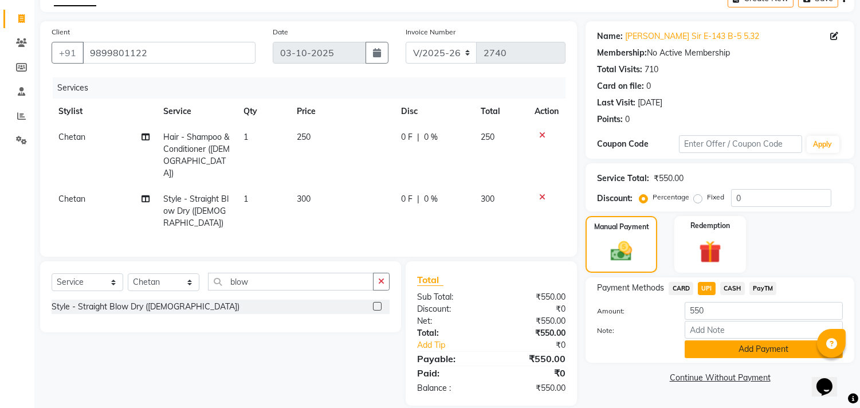
click at [725, 348] on button "Add Payment" at bounding box center [763, 349] width 158 height 18
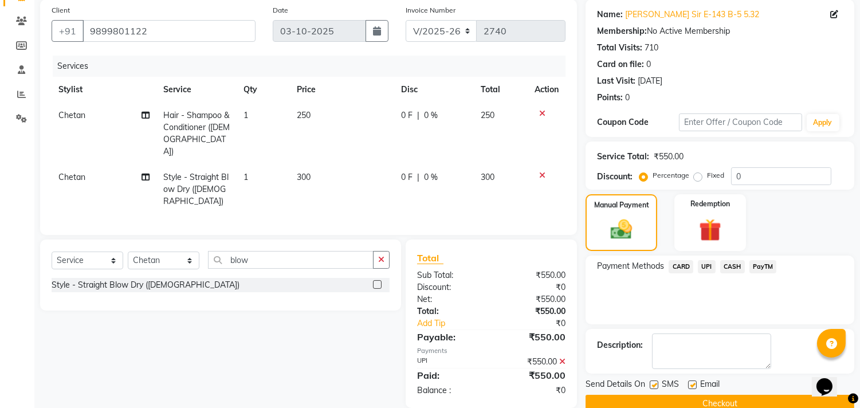
scroll to position [107, 0]
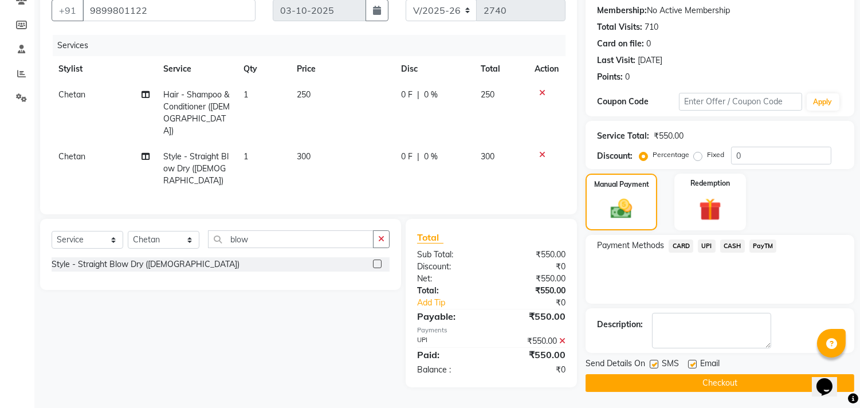
click at [648, 379] on button "Checkout" at bounding box center [719, 383] width 269 height 18
